Goal: Complete application form: Complete application form

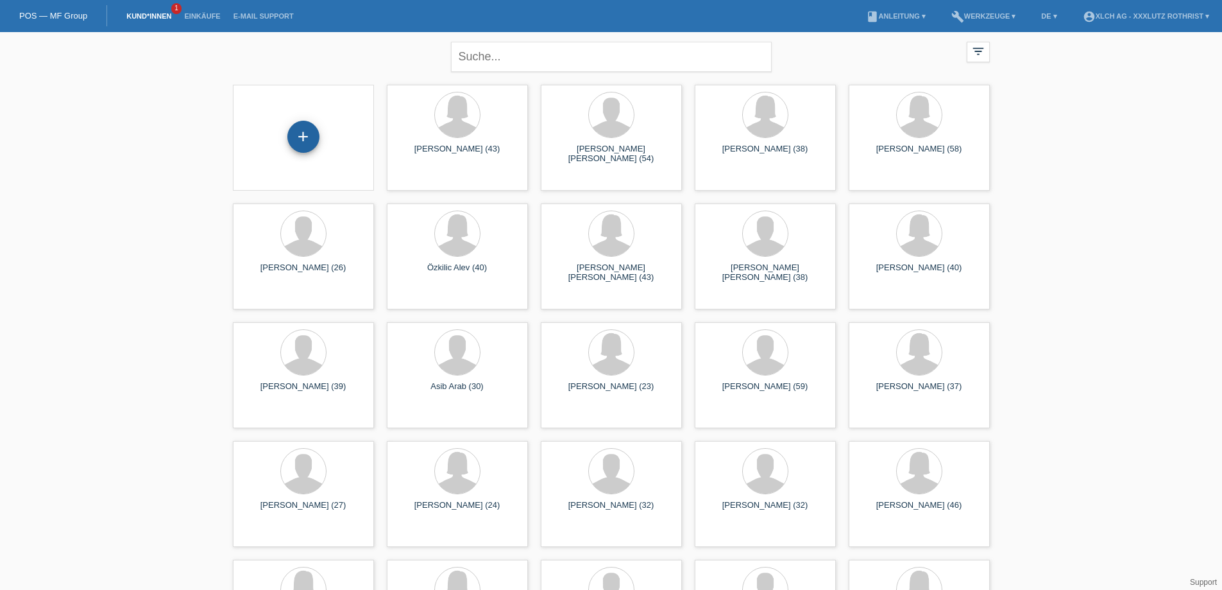
click at [306, 133] on div "+" at bounding box center [303, 137] width 32 height 32
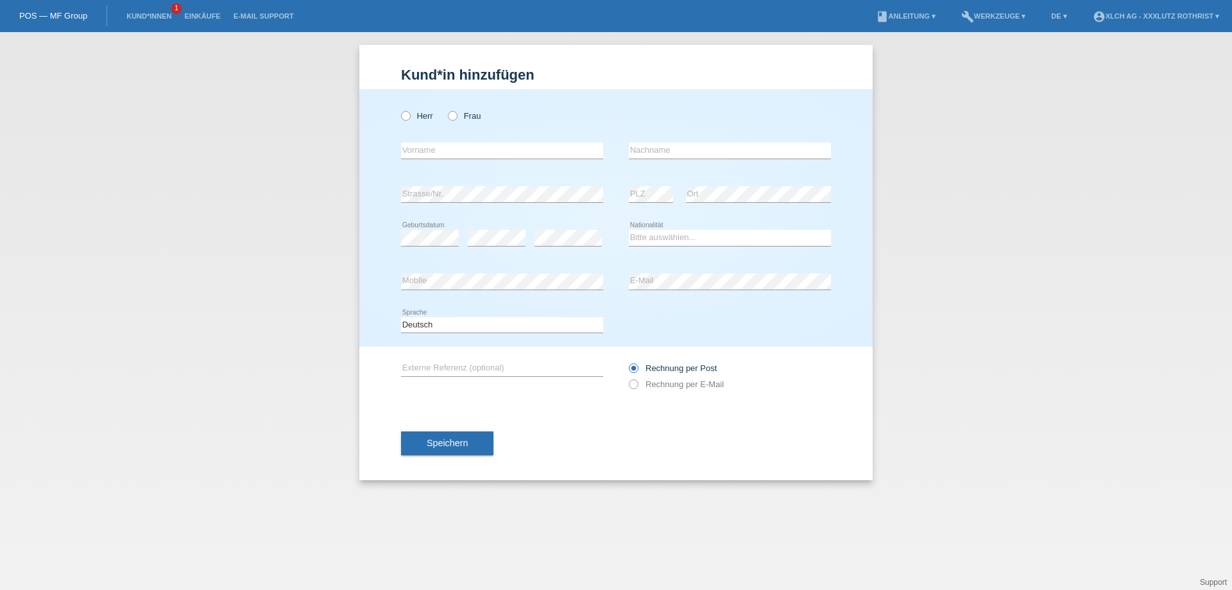
click at [445, 119] on div "Herr Frau" at bounding box center [502, 116] width 202 height 26
click at [446, 109] on icon at bounding box center [446, 109] width 0 height 0
click at [450, 115] on input "Frau" at bounding box center [452, 115] width 8 height 8
radio input "true"
click at [453, 155] on input "text" at bounding box center [502, 150] width 202 height 16
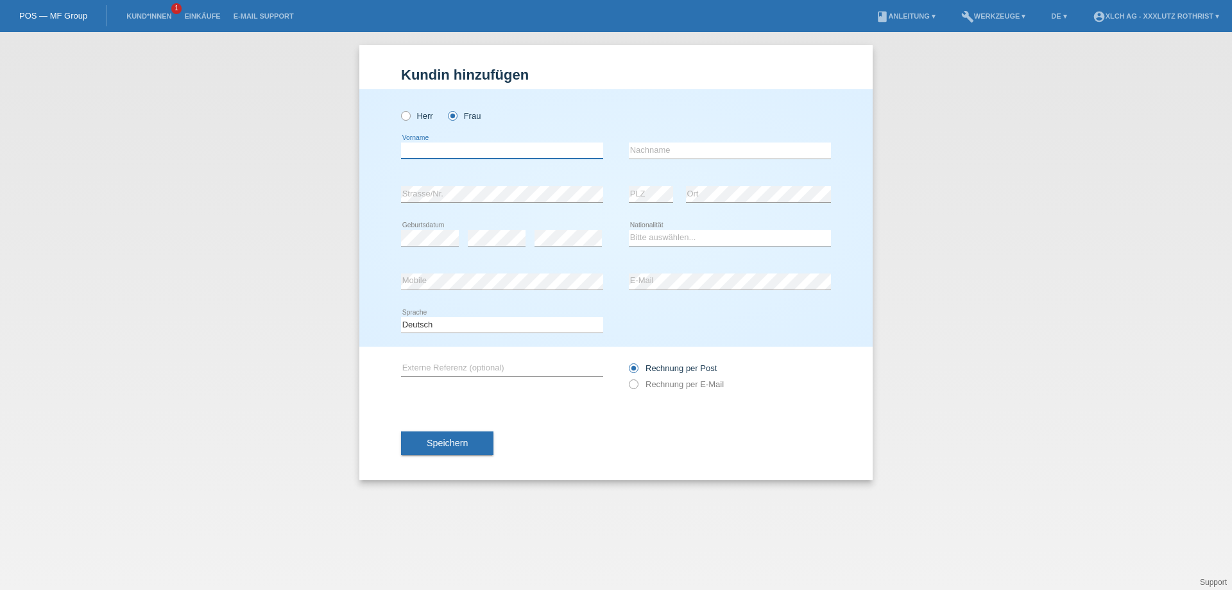
click at [427, 151] on input "text" at bounding box center [502, 150] width 202 height 16
type input "Kaltrina"
click at [647, 144] on input "text" at bounding box center [730, 150] width 202 height 16
type input "Shala"
click at [678, 238] on select "Bitte auswählen... Schweiz Deutschland Liechtenstein Österreich ------------ Af…" at bounding box center [730, 237] width 202 height 15
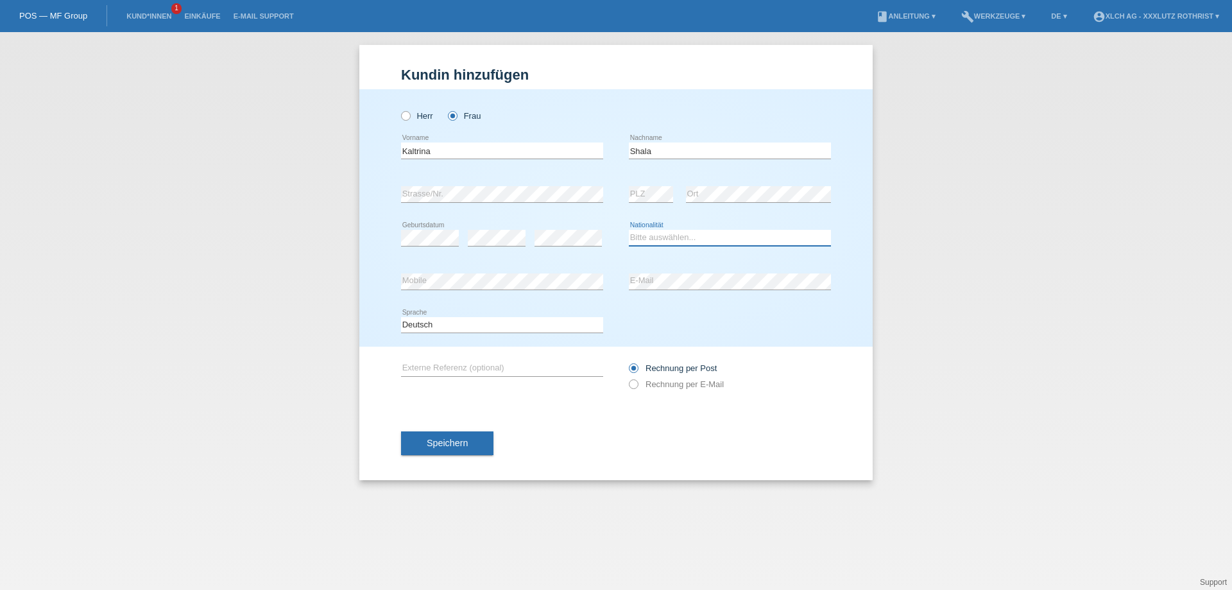
select select "XK"
click at [629, 230] on select "Bitte auswählen... Schweiz Deutschland Liechtenstein Österreich ------------ Af…" at bounding box center [730, 237] width 202 height 15
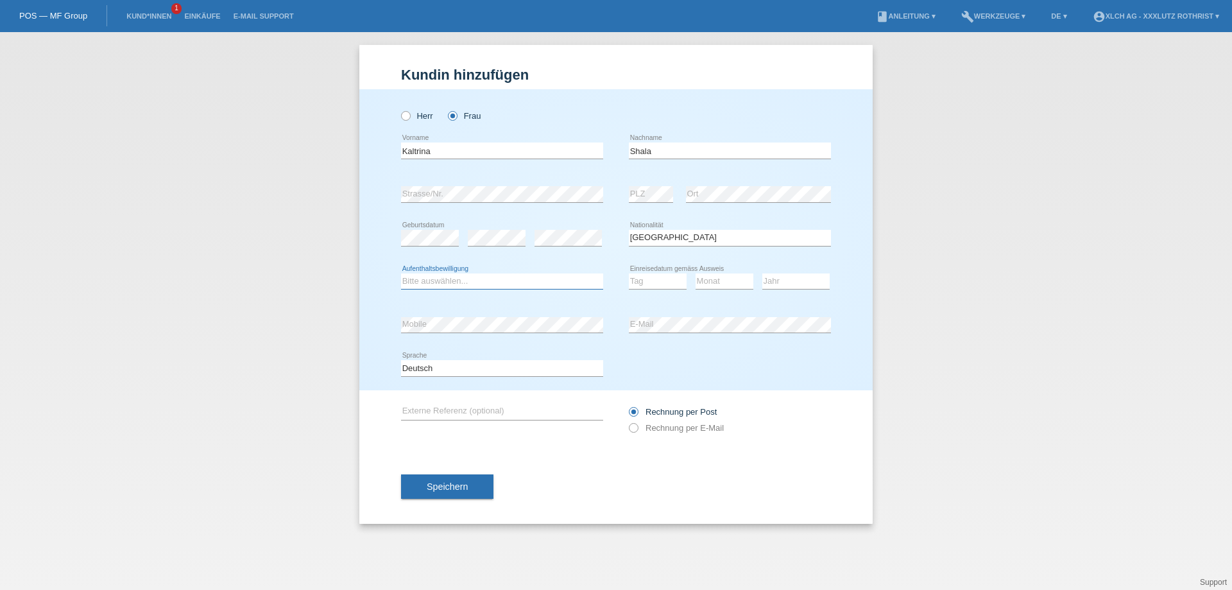
click at [452, 281] on select "Bitte auswählen... C B B - Flüchtlingsstatus Andere" at bounding box center [502, 280] width 202 height 15
select select "B"
click at [401, 273] on select "Bitte auswählen... C B B - Flüchtlingsstatus Andere" at bounding box center [502, 280] width 202 height 15
click at [651, 284] on select "Tag 01 02 03 04 05 06 07 08 09 10 11" at bounding box center [658, 280] width 58 height 15
select select "27"
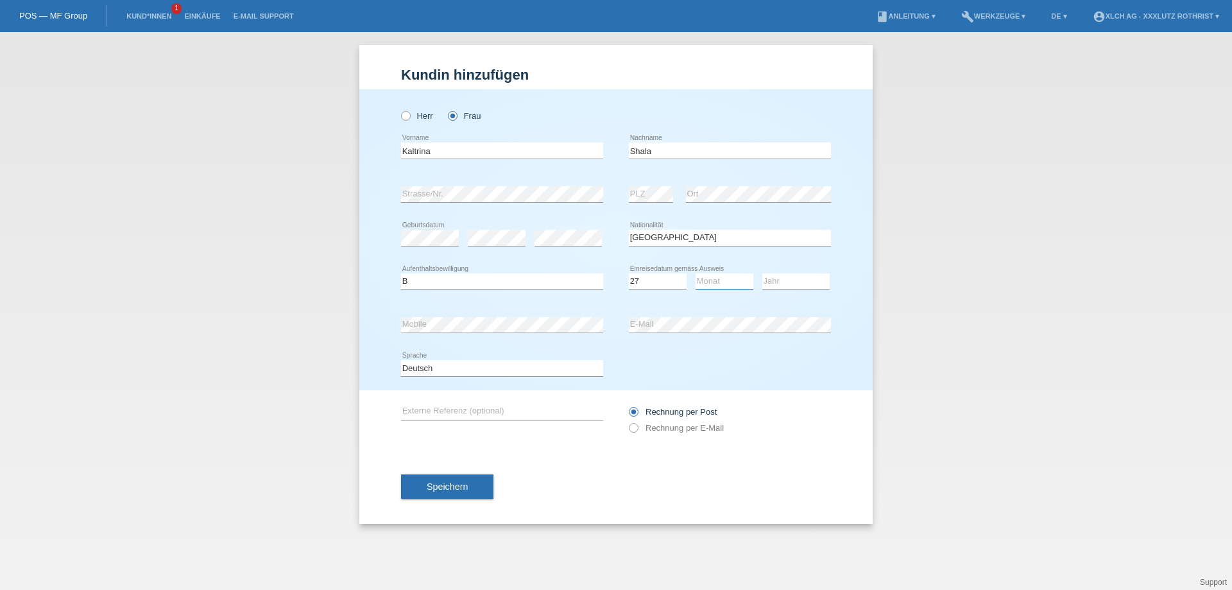
click at [719, 285] on select "Monat 01 02 03 04 05 06 07 08 09 10 11" at bounding box center [725, 280] width 58 height 15
select select "10"
click at [795, 276] on select "Jahr 2025 2024 2023 2022 2021 2020 2019 2018 2017 2016 2015 2014 2013 2012 2011…" at bounding box center [795, 280] width 67 height 15
select select "2020"
click at [623, 185] on div "error Strasse/Nr. error PLZ error Ort" at bounding box center [616, 195] width 430 height 44
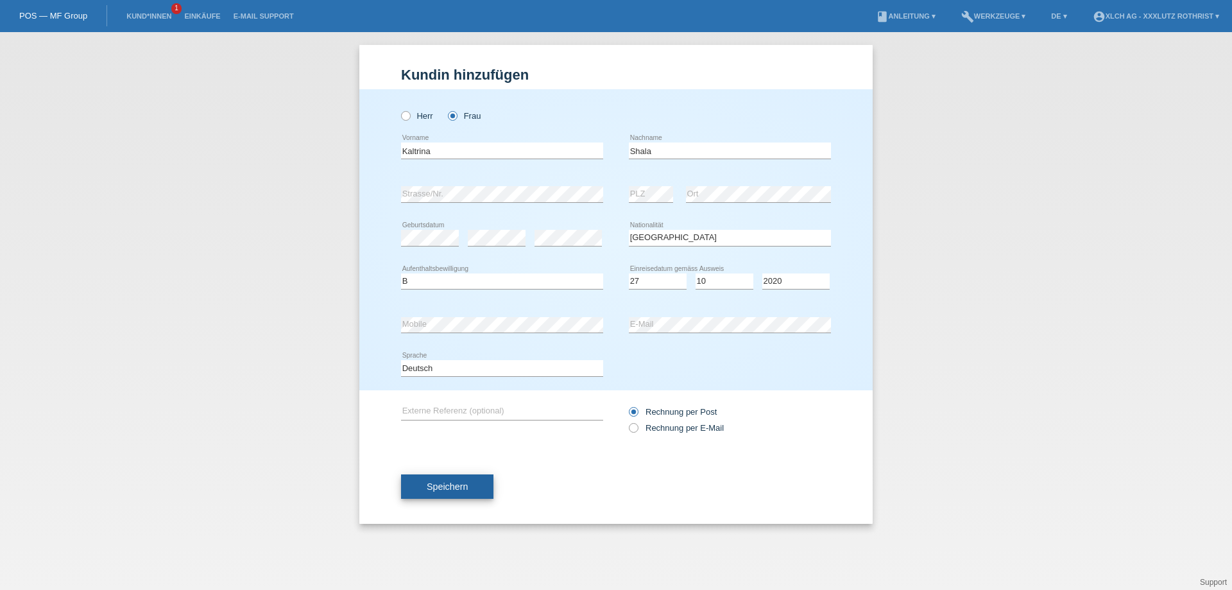
click at [453, 492] on span "Speichern" at bounding box center [447, 486] width 41 height 10
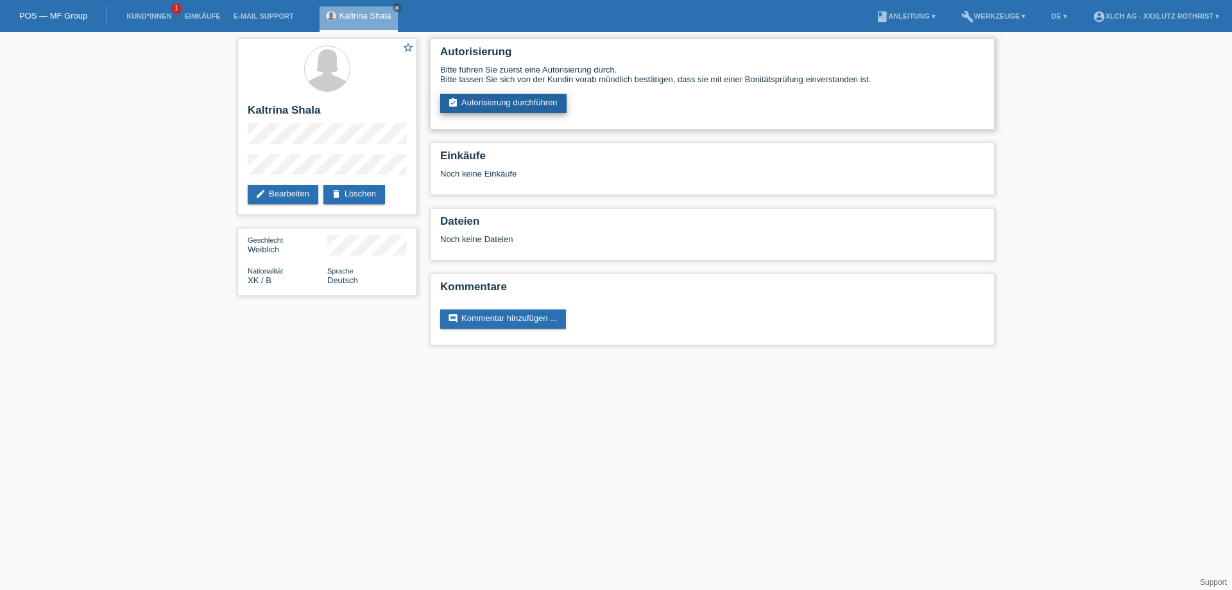
click at [538, 105] on link "assignment_turned_in Autorisierung durchführen" at bounding box center [503, 103] width 126 height 19
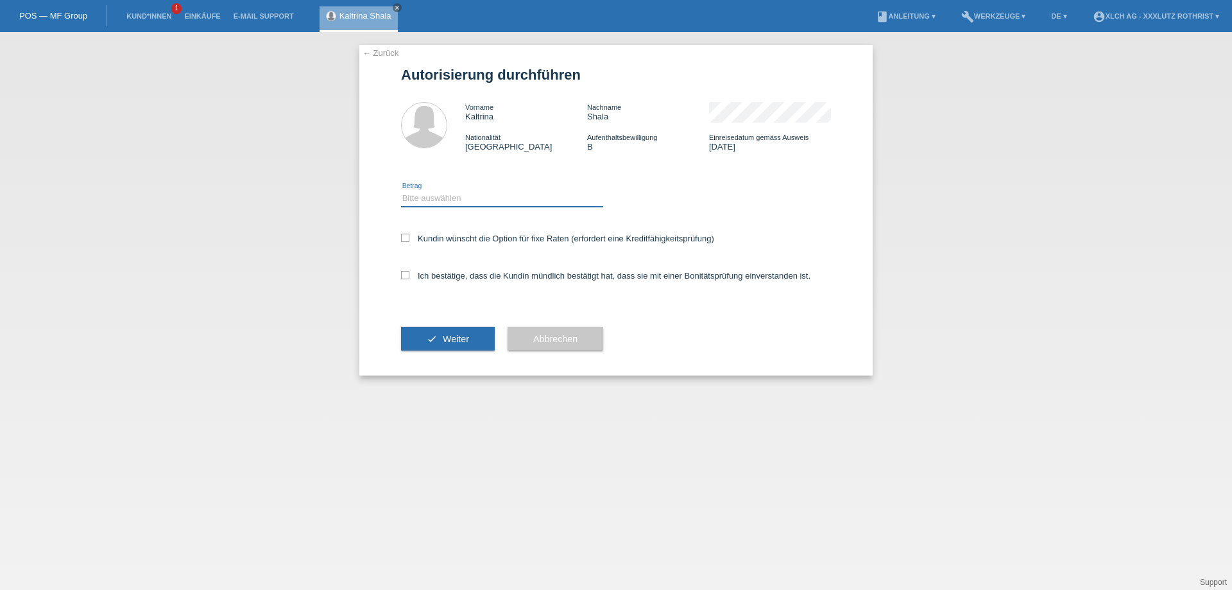
click at [485, 195] on select "Bitte auswählen CHF 1.00 - CHF 499.00 CHF 500.00 - CHF 1'999.00 CHF 2'000.00 - …" at bounding box center [502, 198] width 202 height 15
select select "2"
click at [401, 192] on select "Bitte auswählen CHF 1.00 - CHF 499.00 CHF 500.00 - CHF 1'999.00 CHF 2'000.00 - …" at bounding box center [502, 198] width 202 height 15
click at [472, 278] on label "Ich bestätige, dass die Kundin mündlich bestätigt hat, dass sie mit einer Bonit…" at bounding box center [605, 276] width 409 height 10
click at [409, 278] on input "Ich bestätige, dass die Kundin mündlich bestätigt hat, dass sie mit einer Bonit…" at bounding box center [405, 275] width 8 height 8
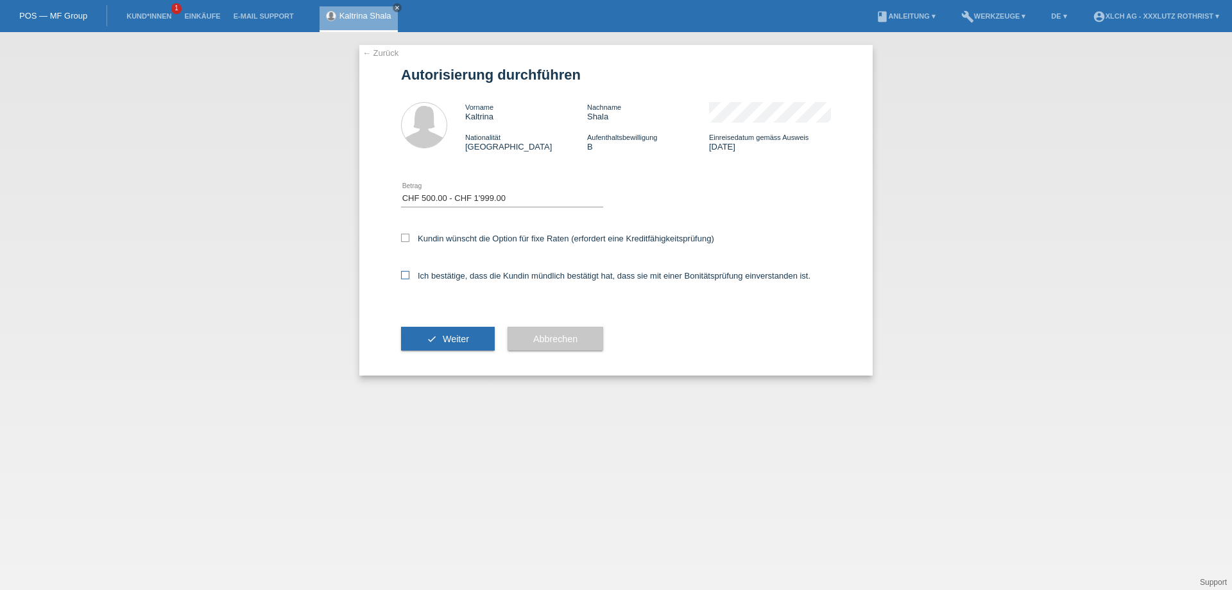
checkbox input "true"
click at [474, 235] on label "Kundin wünscht die Option für fixe Raten (erfordert eine Kreditfähigkeitsprüfun…" at bounding box center [557, 239] width 313 height 10
click at [409, 235] on input "Kundin wünscht die Option für fixe Raten (erfordert eine Kreditfähigkeitsprüfun…" at bounding box center [405, 238] width 8 height 8
checkbox input "true"
click at [423, 351] on button "check Weiter" at bounding box center [448, 339] width 94 height 24
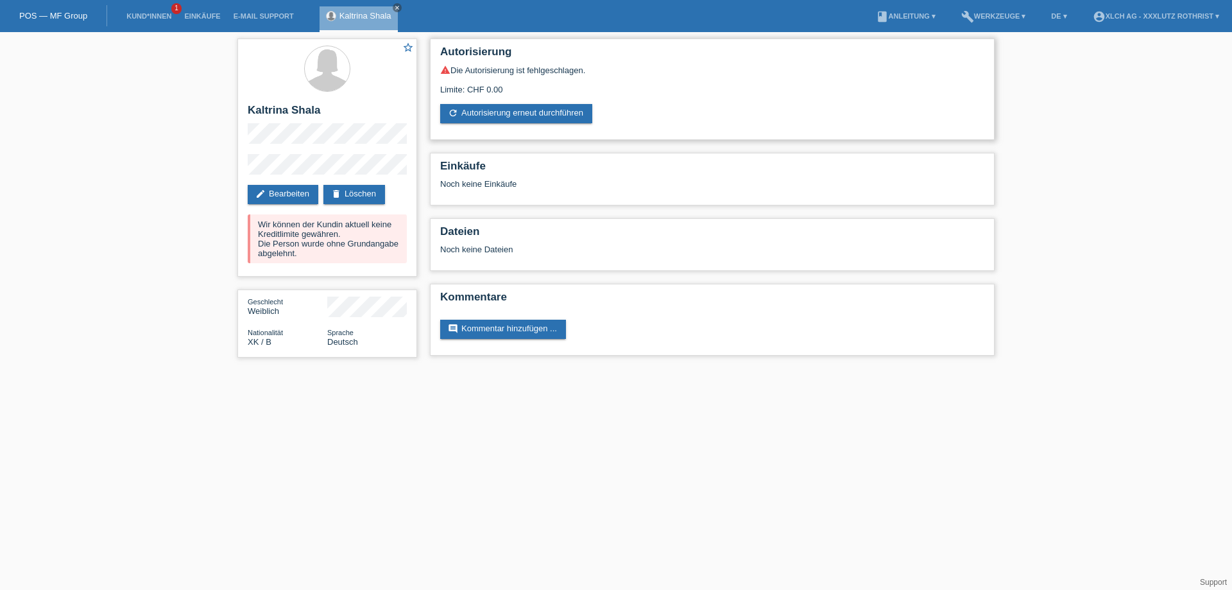
click at [570, 98] on div "warning Die Autorisierung ist fehlgeschlagen. Limite: CHF 0.00 refresh Autorisi…" at bounding box center [712, 94] width 544 height 58
click at [551, 70] on div "warning Die Autorisierung ist fehlgeschlagen." at bounding box center [712, 70] width 544 height 10
click at [512, 116] on link "refresh Autorisierung erneut durchführen" at bounding box center [516, 113] width 152 height 19
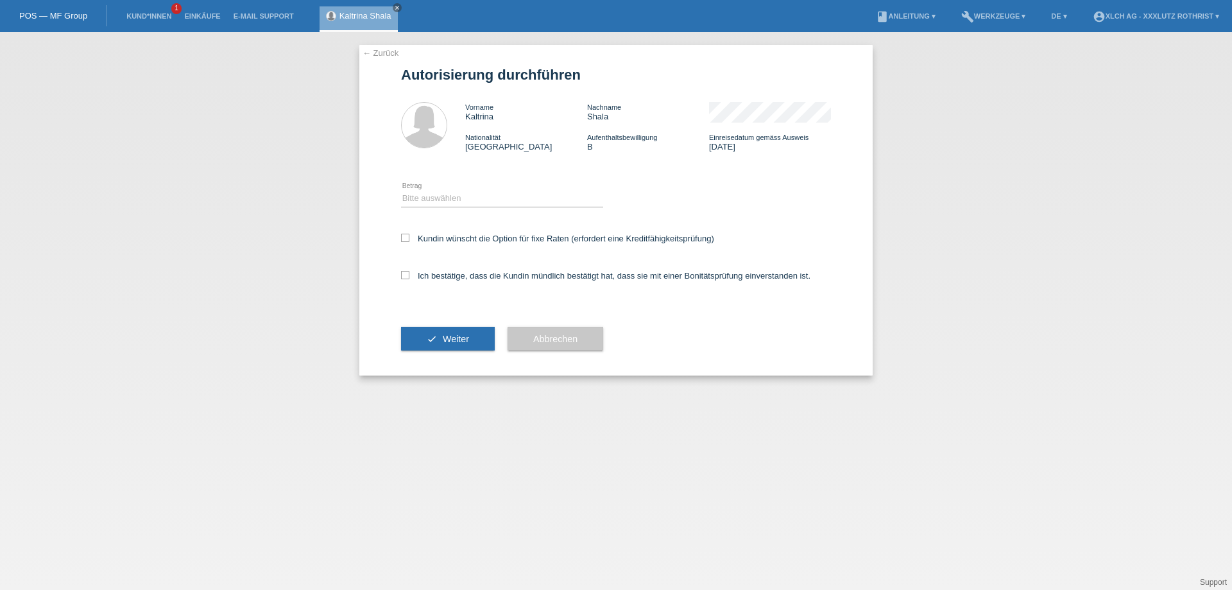
click at [373, 51] on link "← Zurück" at bounding box center [381, 53] width 36 height 10
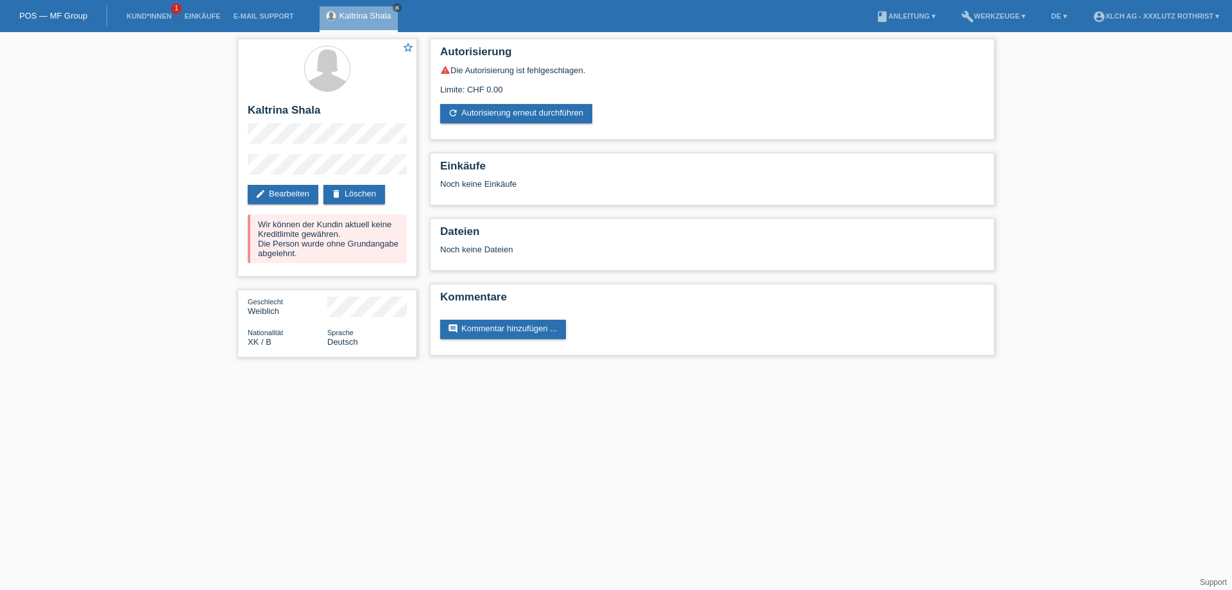
click at [394, 8] on icon "close" at bounding box center [397, 7] width 6 height 6
